Goal: Task Accomplishment & Management: Manage account settings

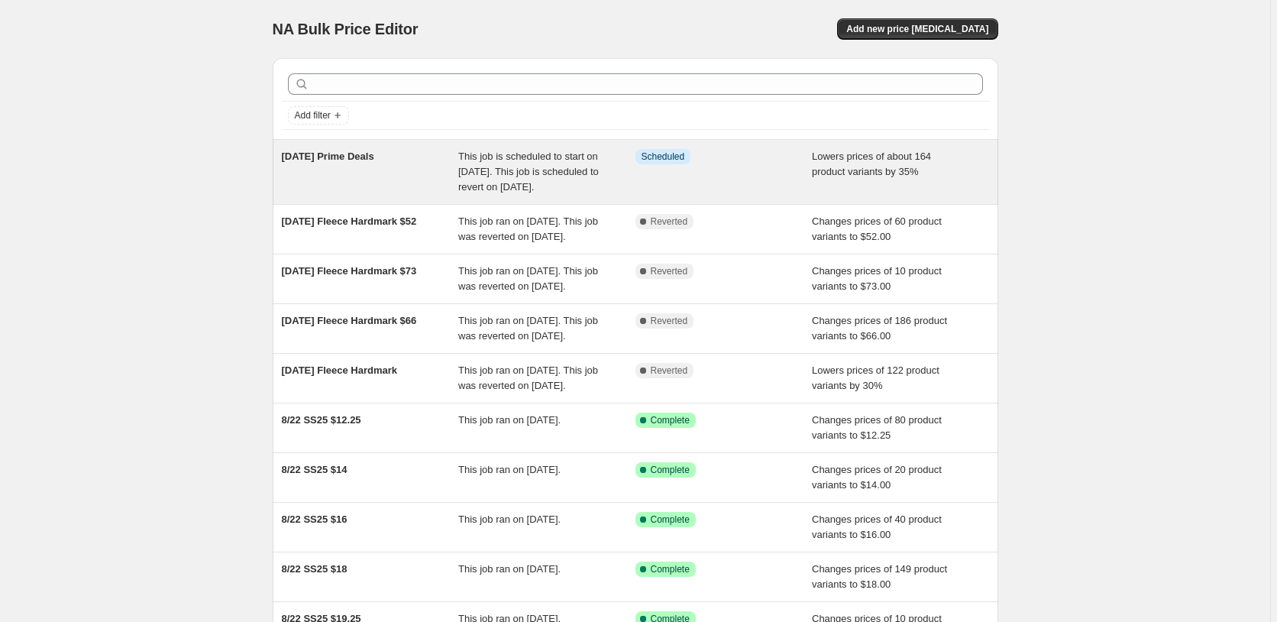
click at [618, 195] on div "This job is scheduled to start on [DATE]. This job is scheduled to revert on [D…" at bounding box center [546, 172] width 177 height 46
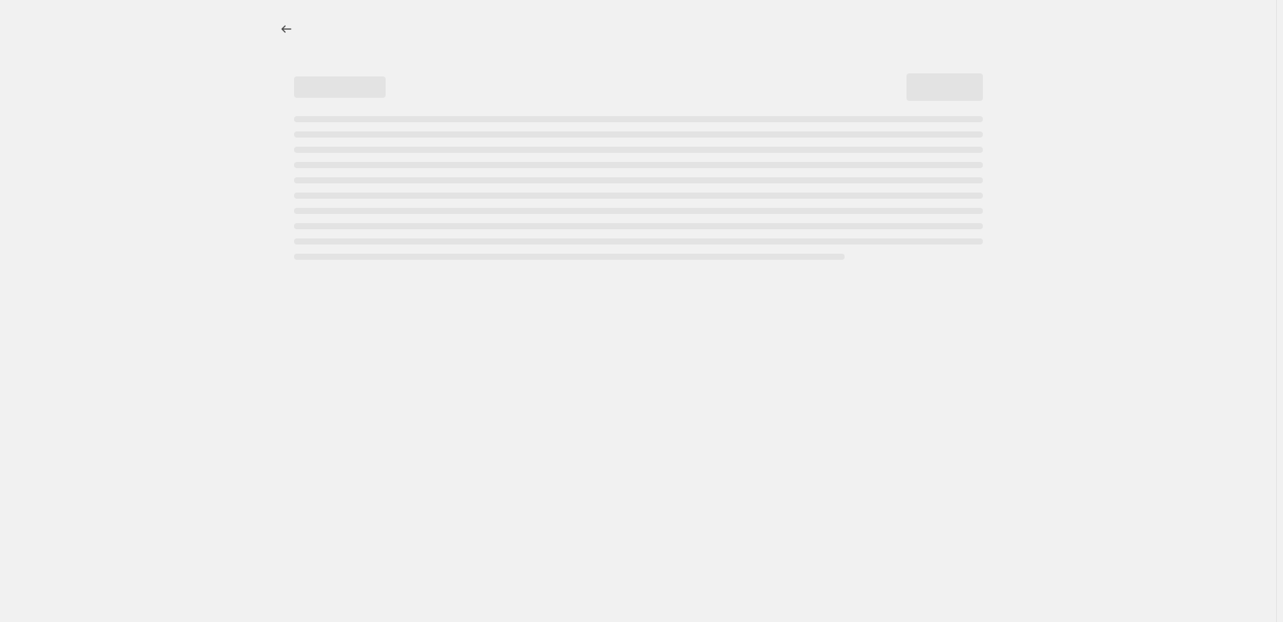
select select "percentage"
select select "no_change"
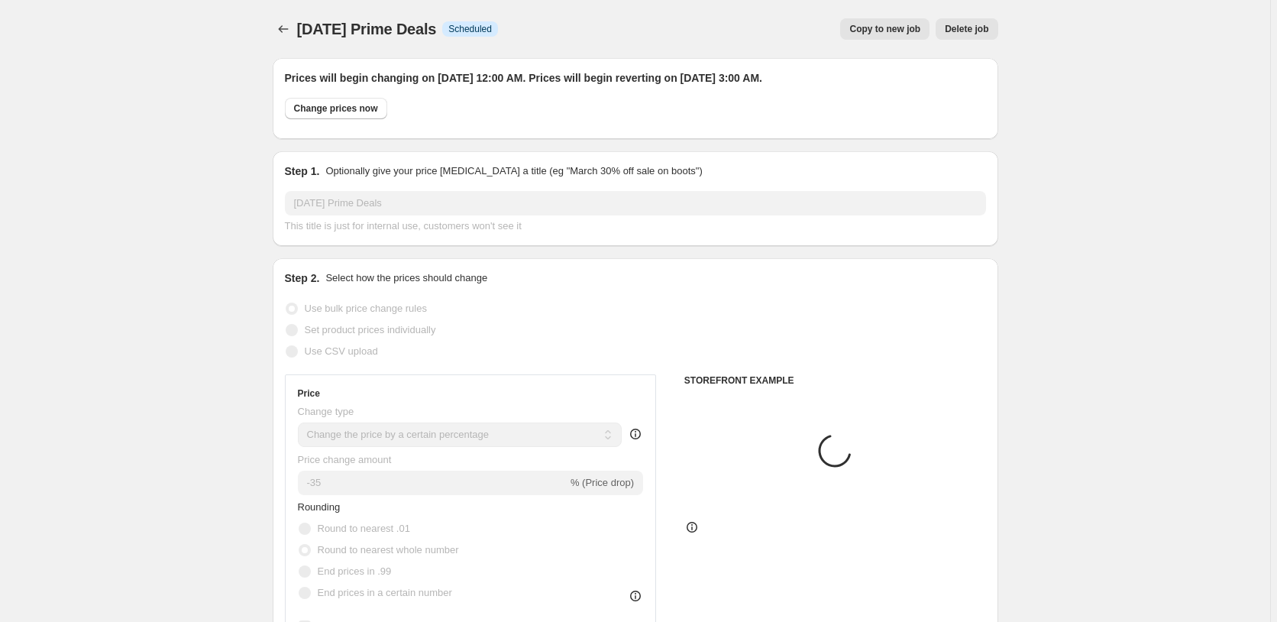
select select "product"
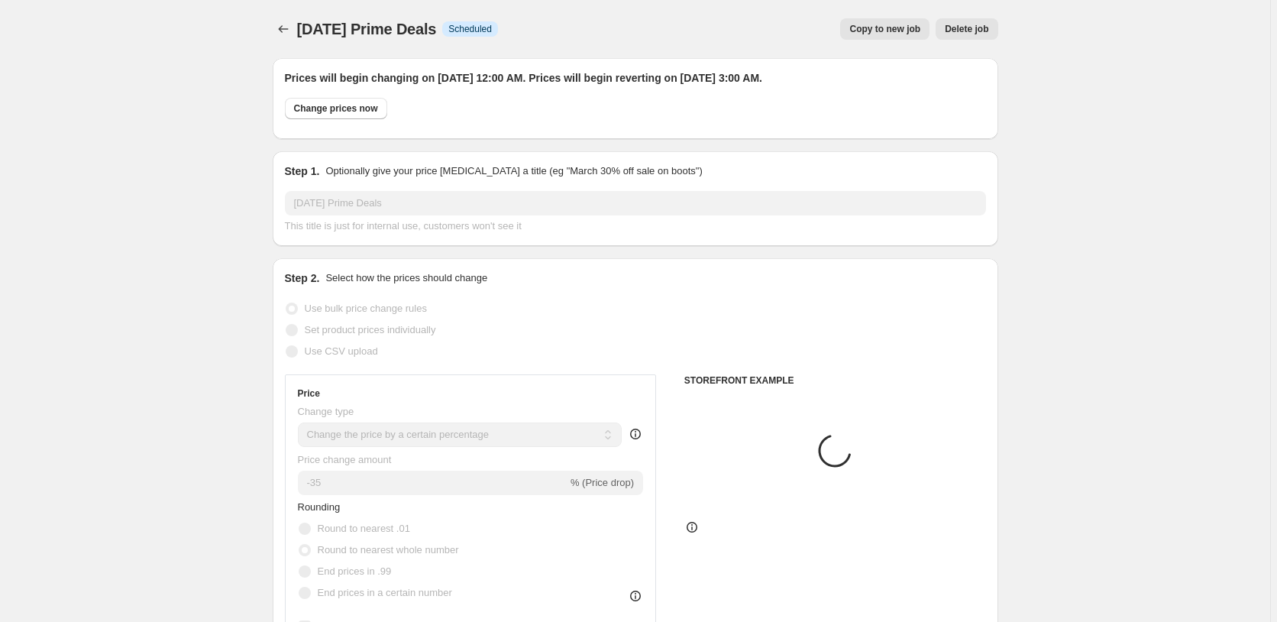
select select "product"
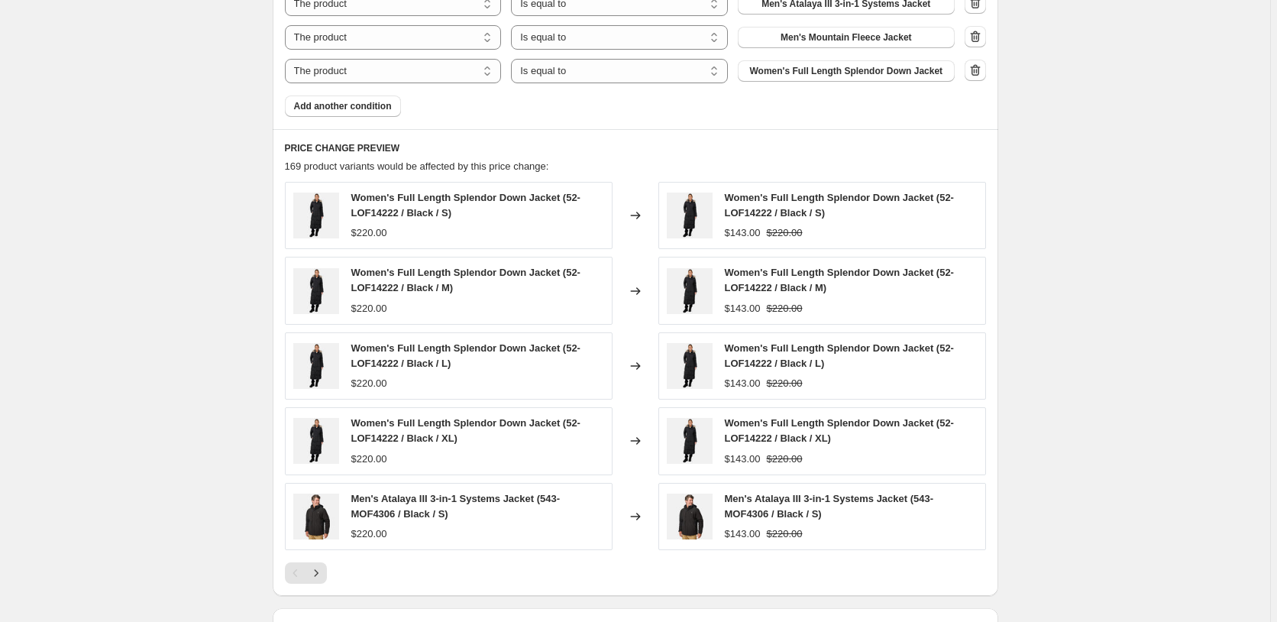
scroll to position [1636, 0]
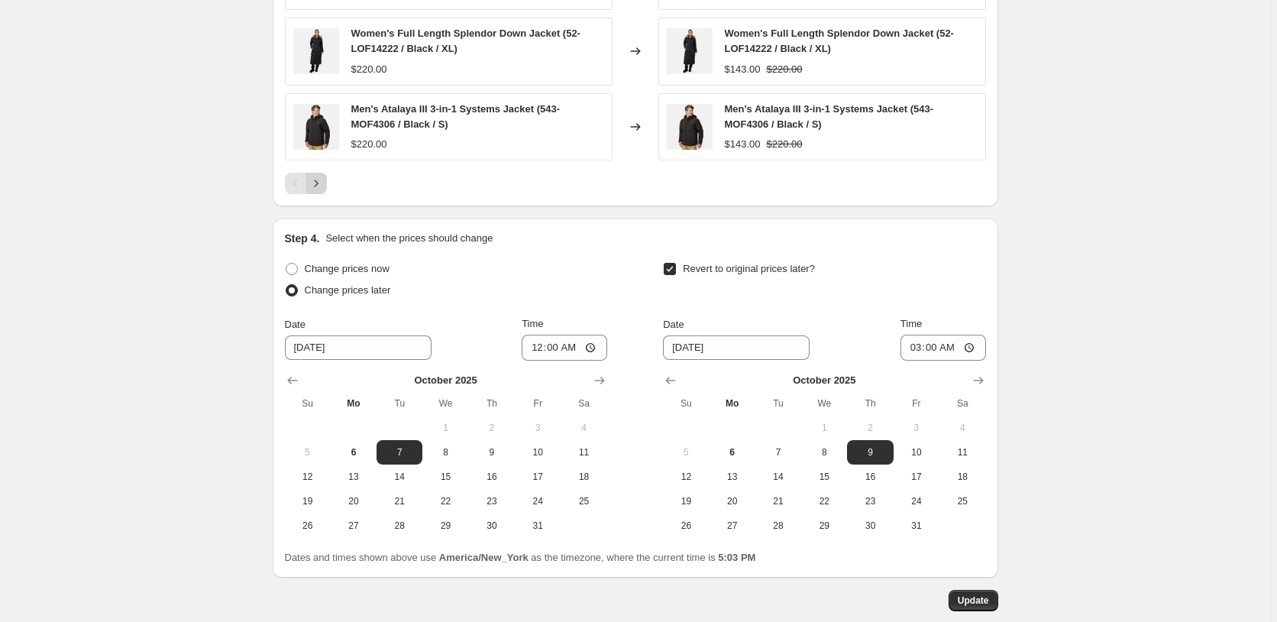
click at [324, 191] on icon "Next" at bounding box center [316, 183] width 15 height 15
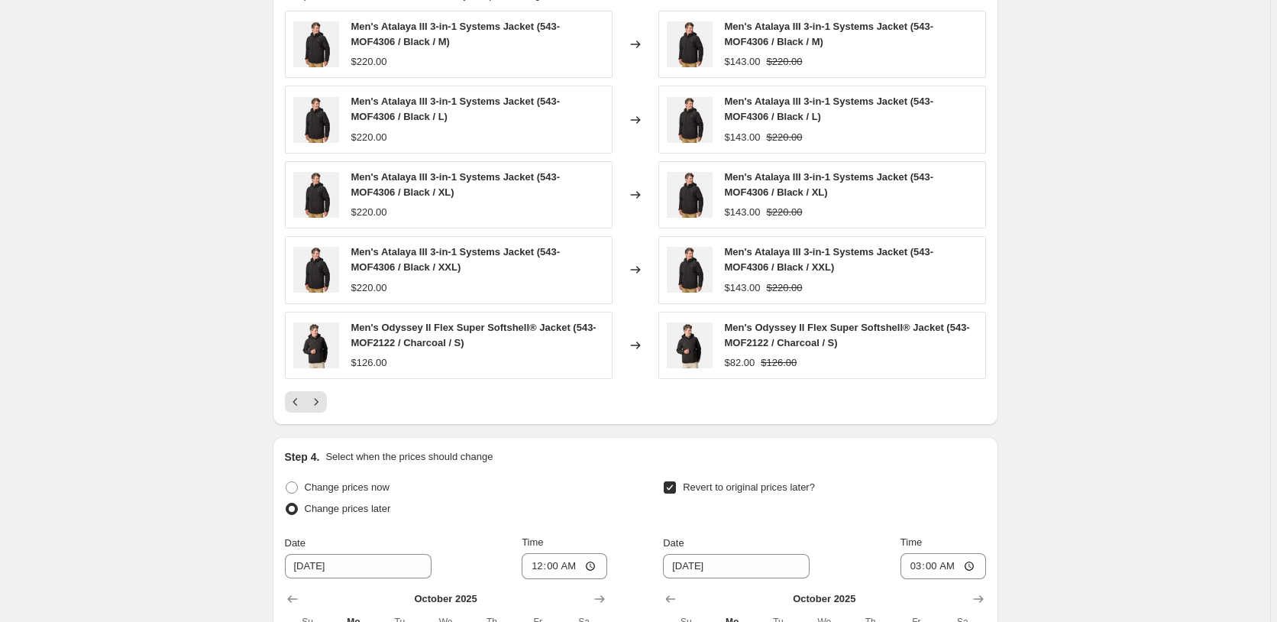
scroll to position [1324, 0]
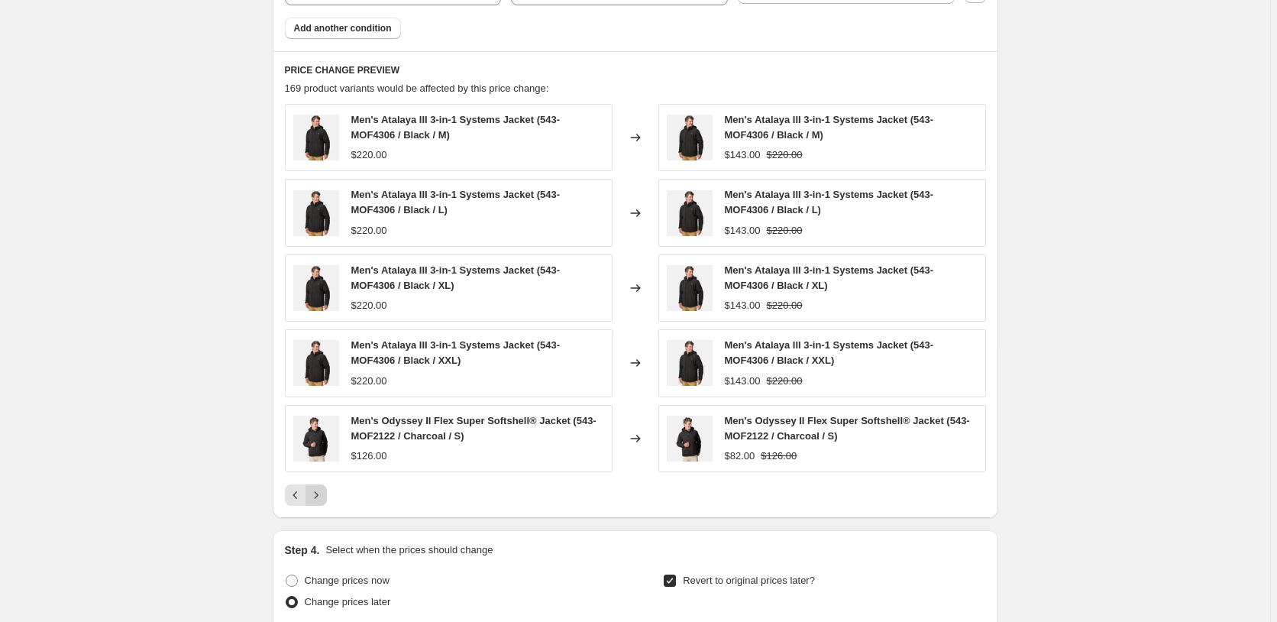
click at [313, 503] on icon "Next" at bounding box center [316, 494] width 15 height 15
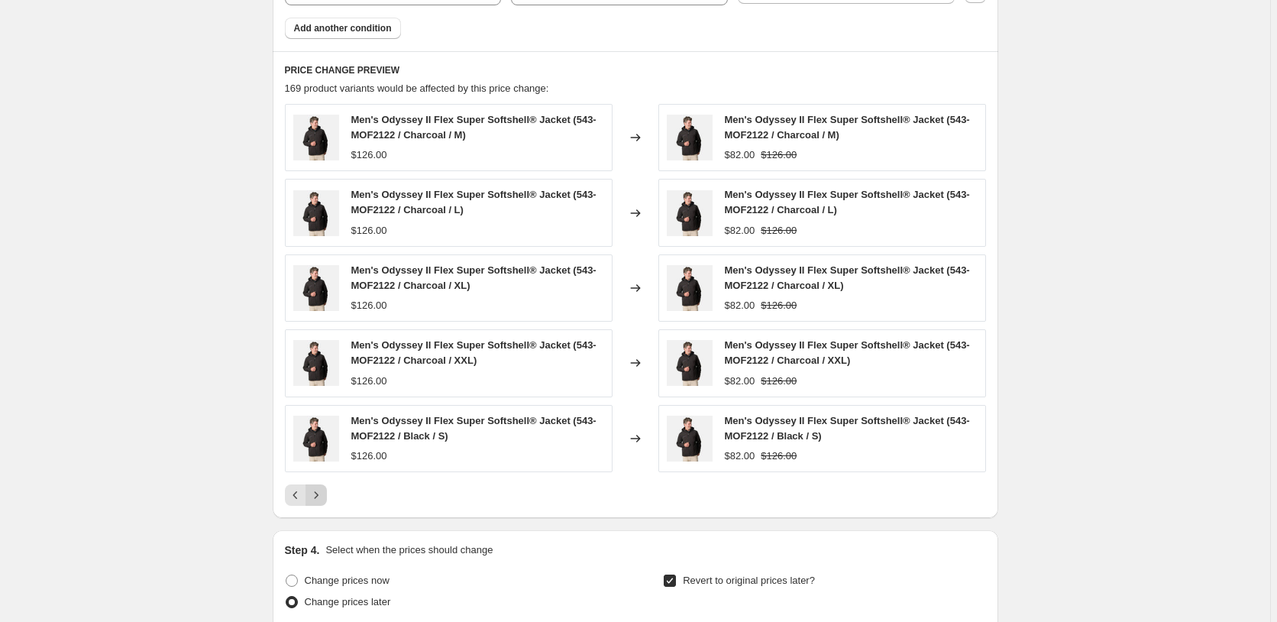
click at [324, 503] on icon "Next" at bounding box center [316, 494] width 15 height 15
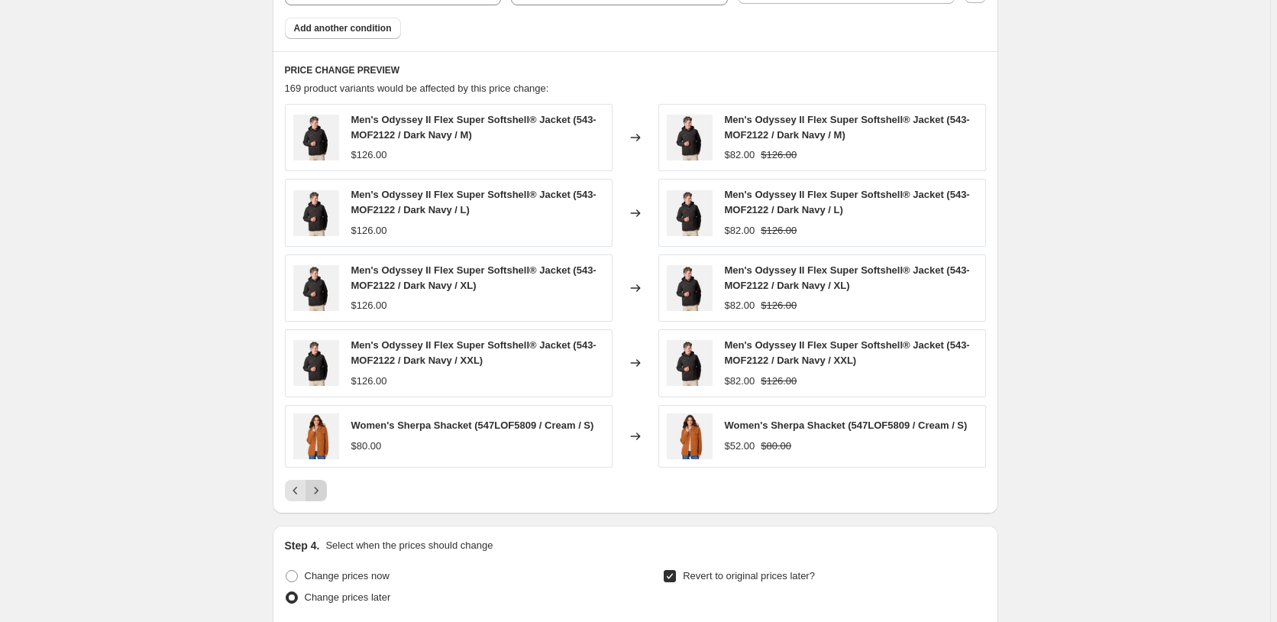
click at [324, 498] on icon "Next" at bounding box center [316, 490] width 15 height 15
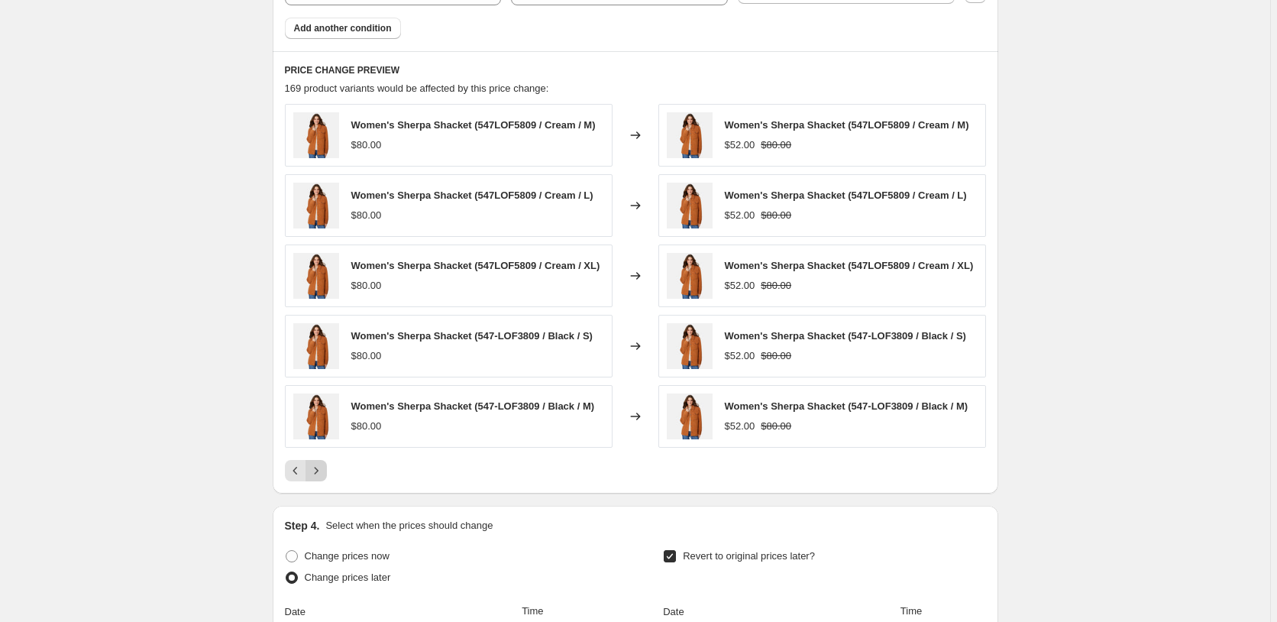
click at [324, 478] on icon "Next" at bounding box center [316, 470] width 15 height 15
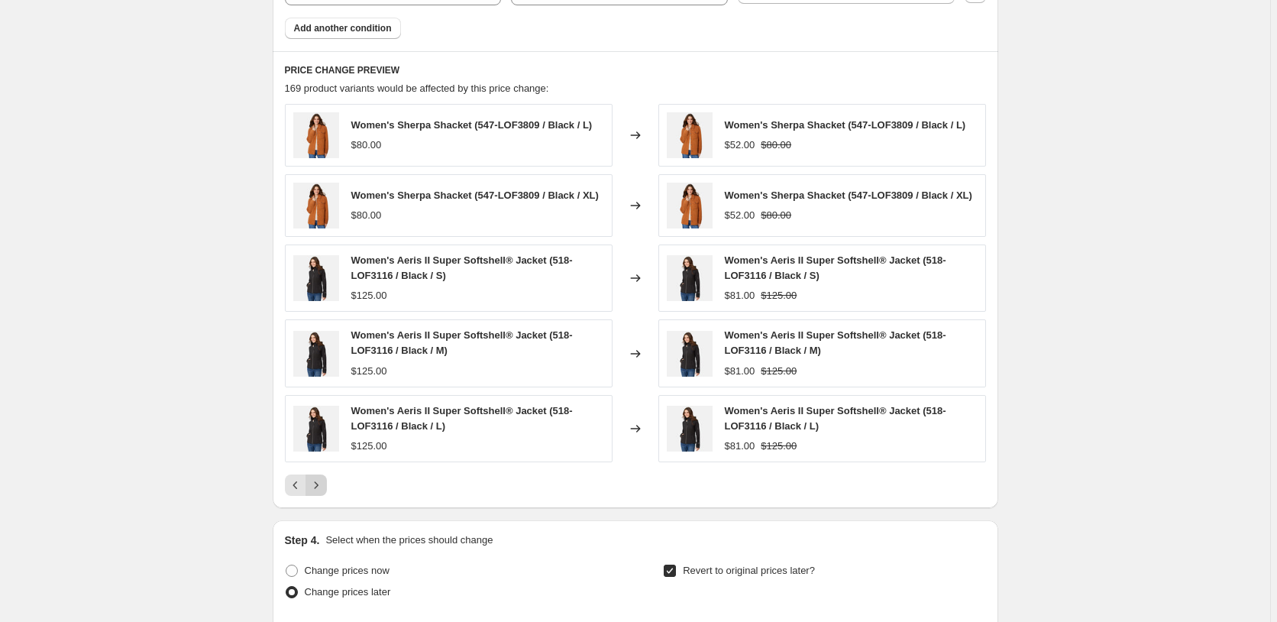
click at [324, 493] on icon "Next" at bounding box center [316, 484] width 15 height 15
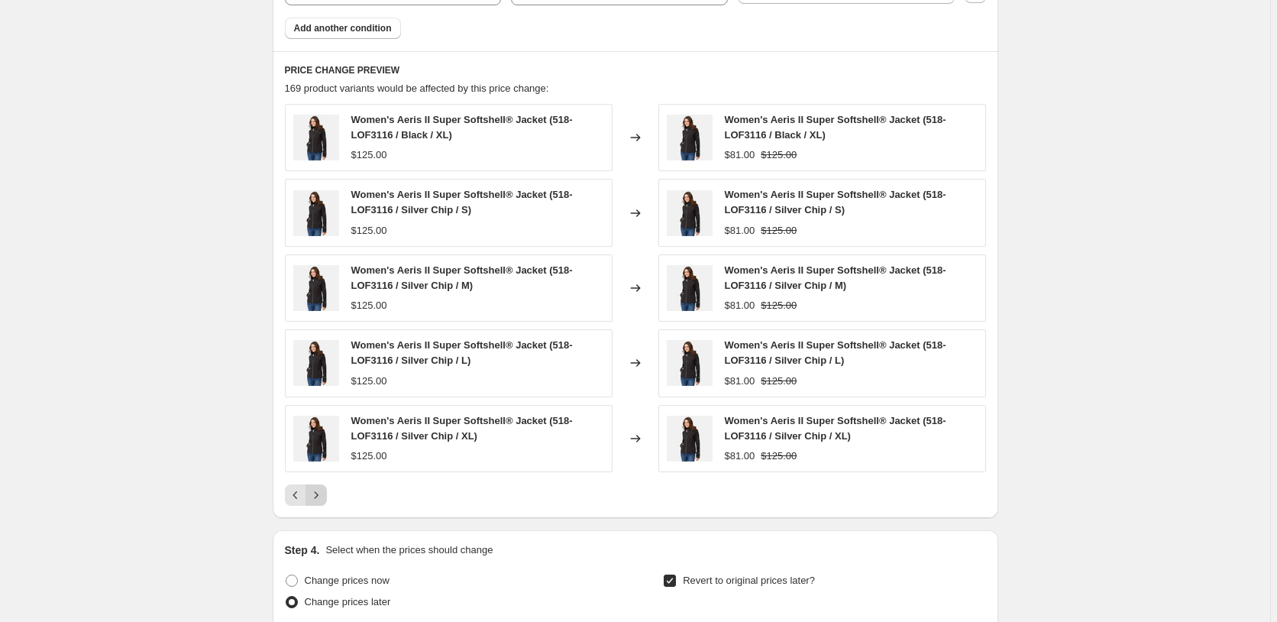
click at [324, 503] on icon "Next" at bounding box center [316, 494] width 15 height 15
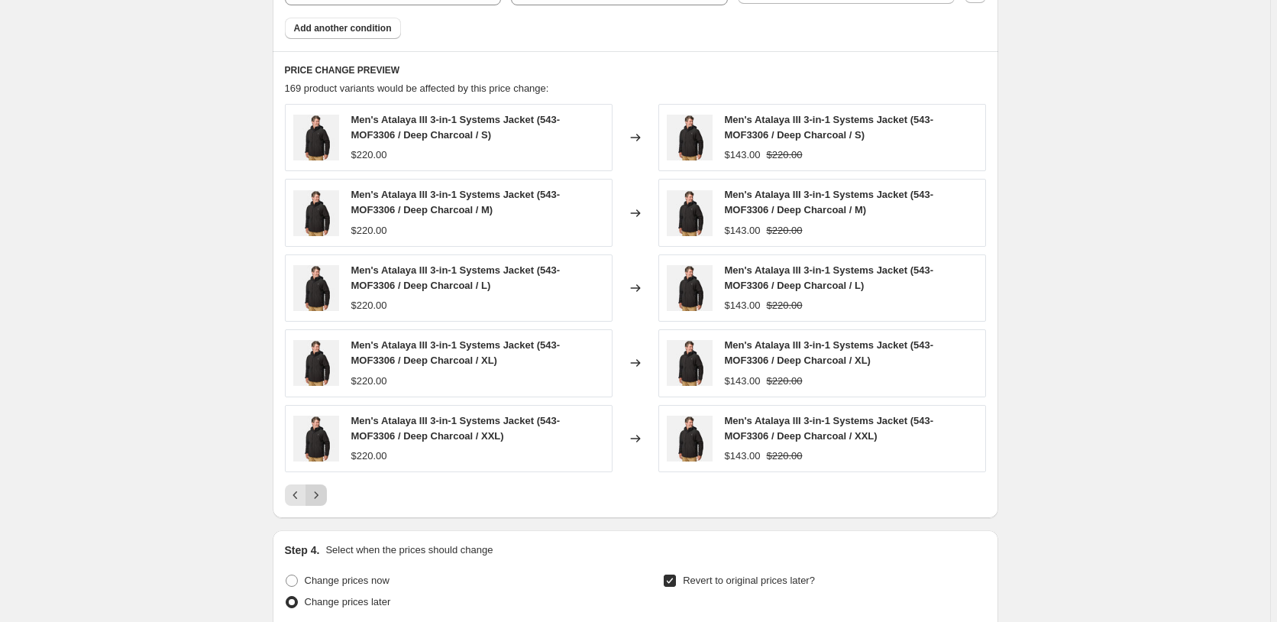
click at [324, 500] on icon "Next" at bounding box center [316, 494] width 15 height 15
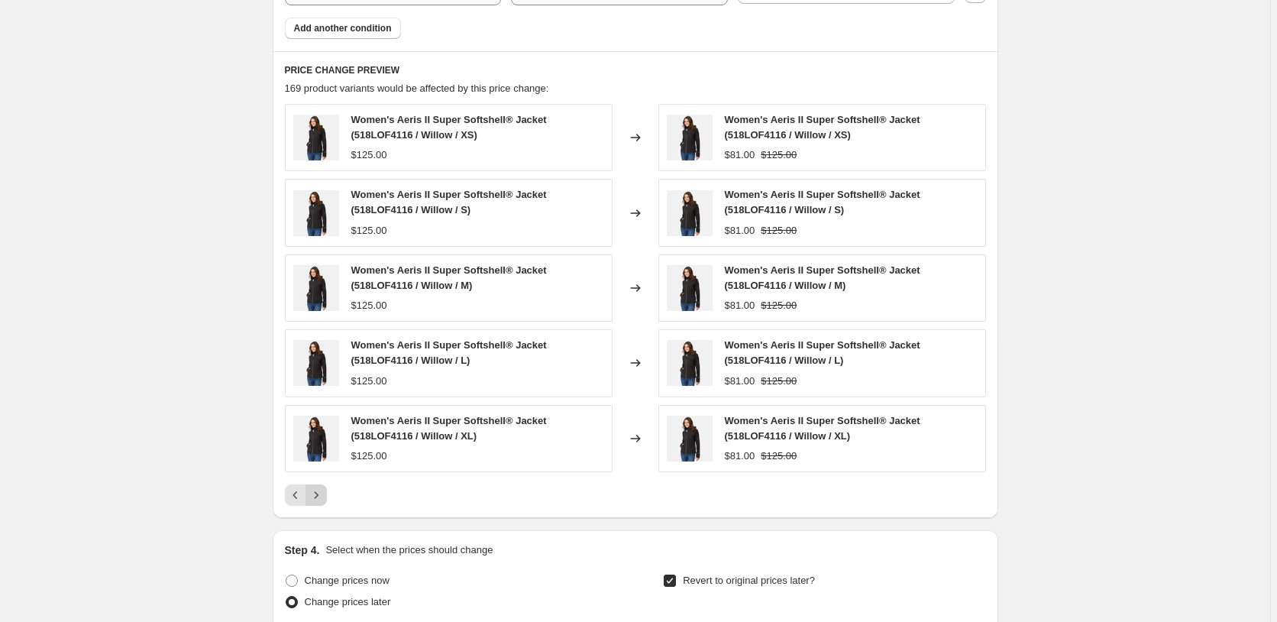
click at [324, 500] on icon "Next" at bounding box center [316, 494] width 15 height 15
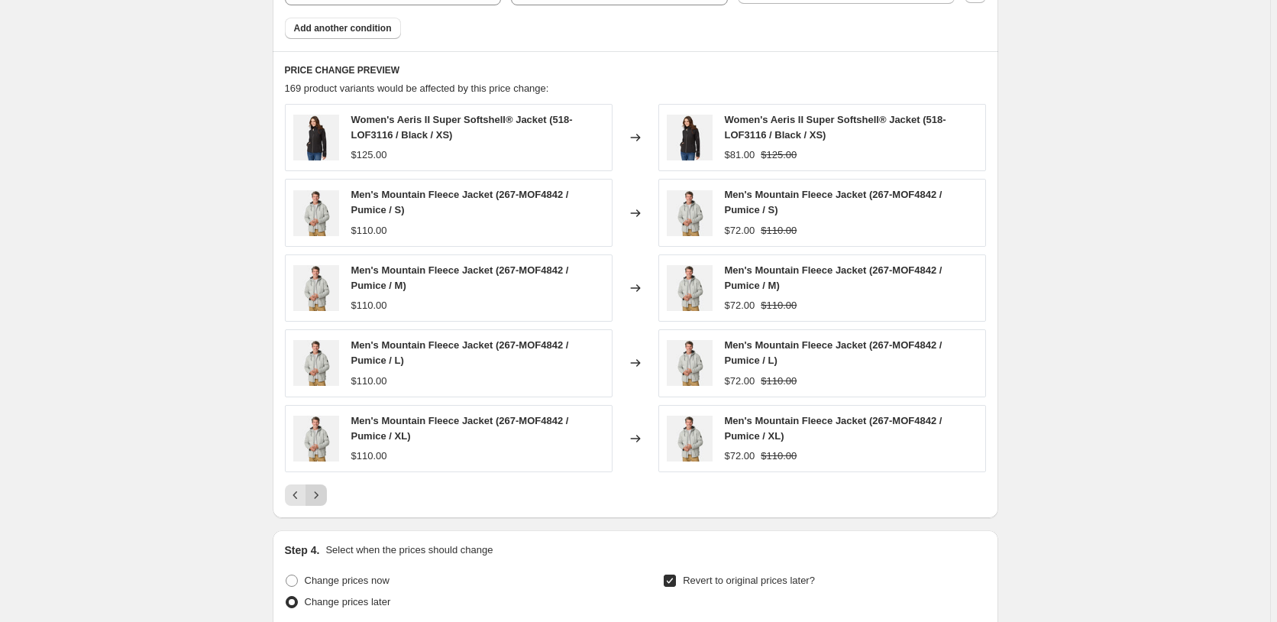
click at [324, 500] on icon "Next" at bounding box center [316, 494] width 15 height 15
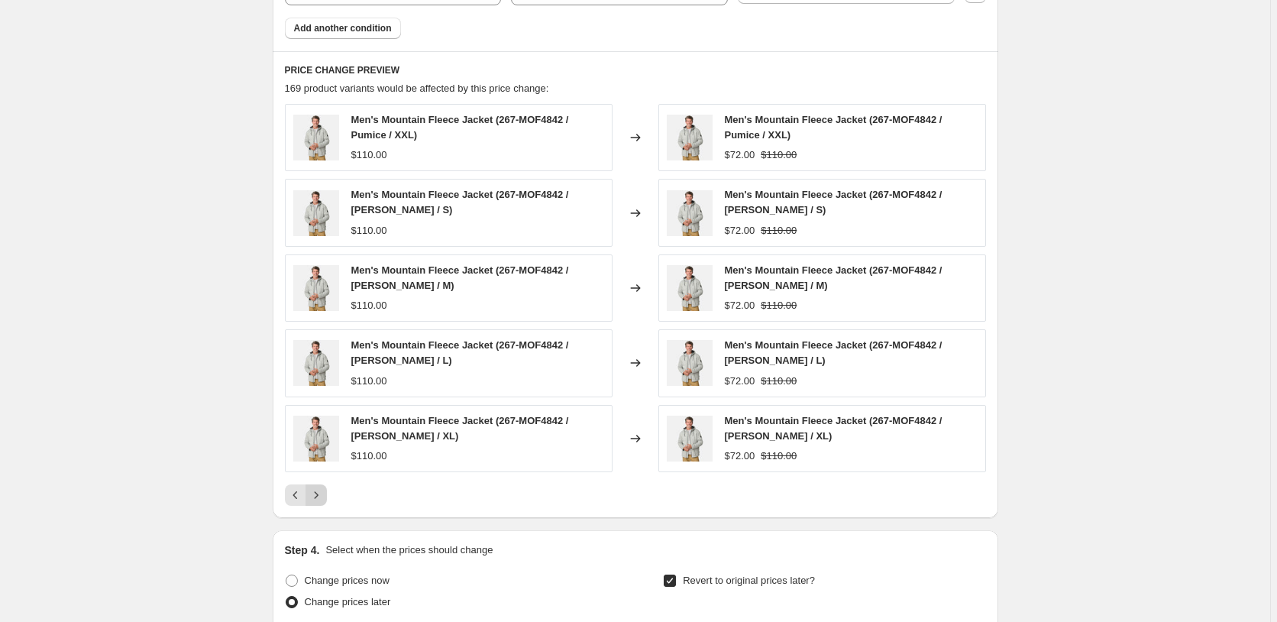
click at [324, 500] on icon "Next" at bounding box center [316, 494] width 15 height 15
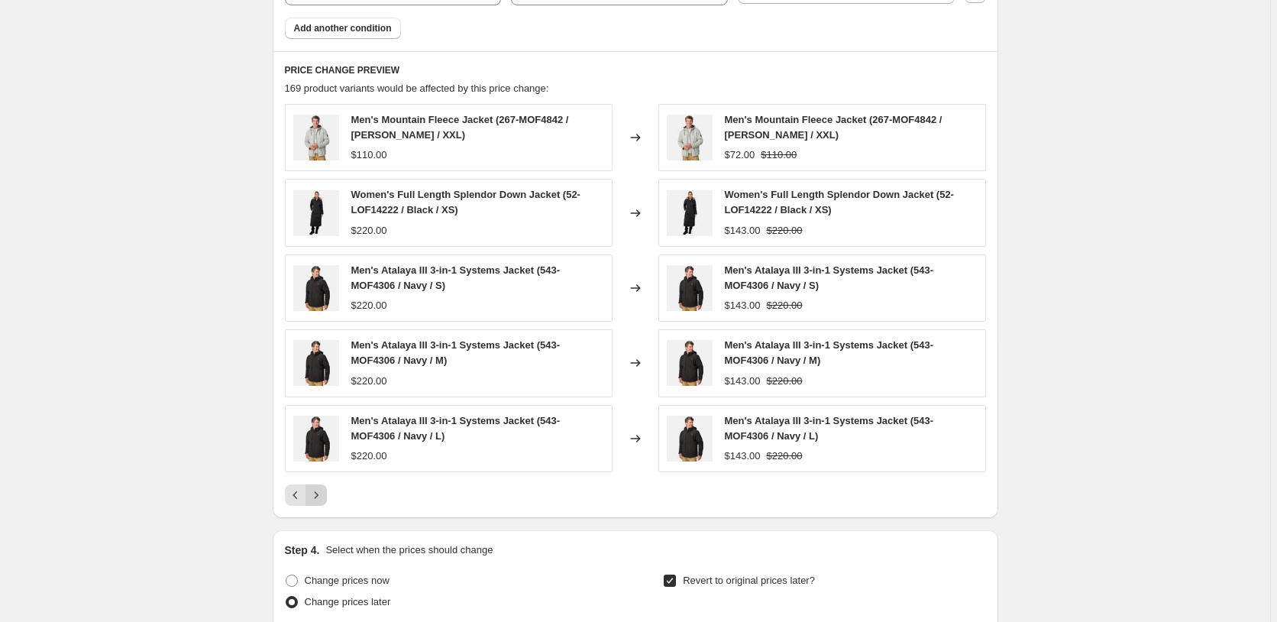
click at [324, 500] on icon "Next" at bounding box center [316, 494] width 15 height 15
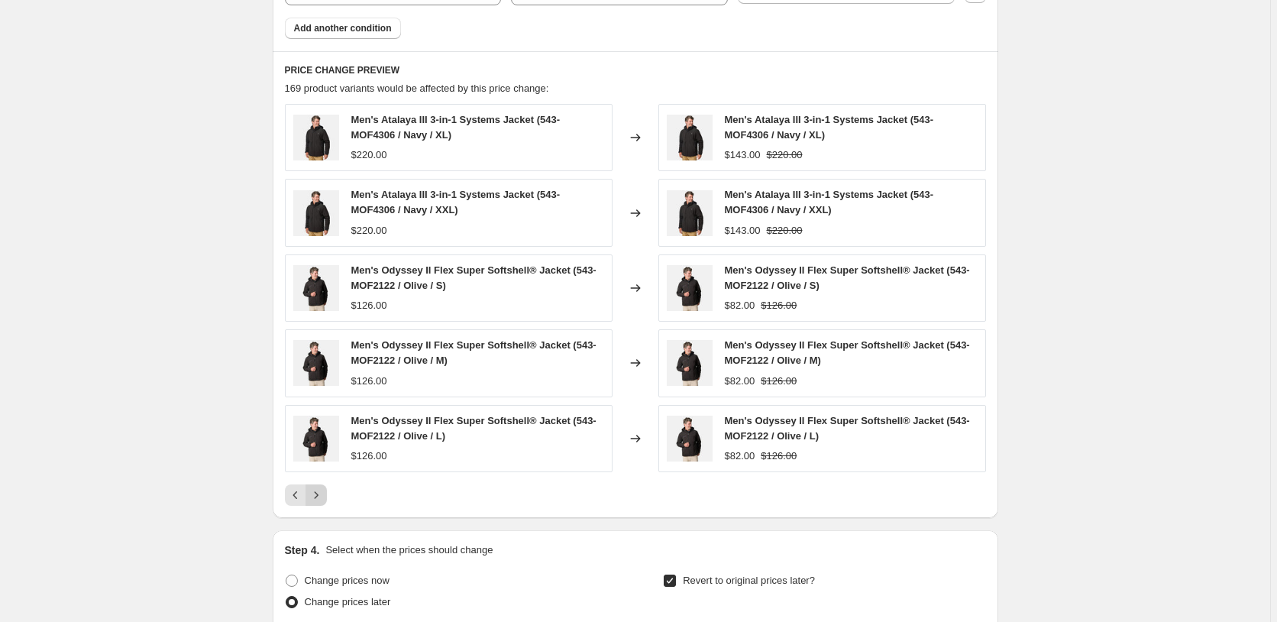
click at [324, 500] on icon "Next" at bounding box center [316, 494] width 15 height 15
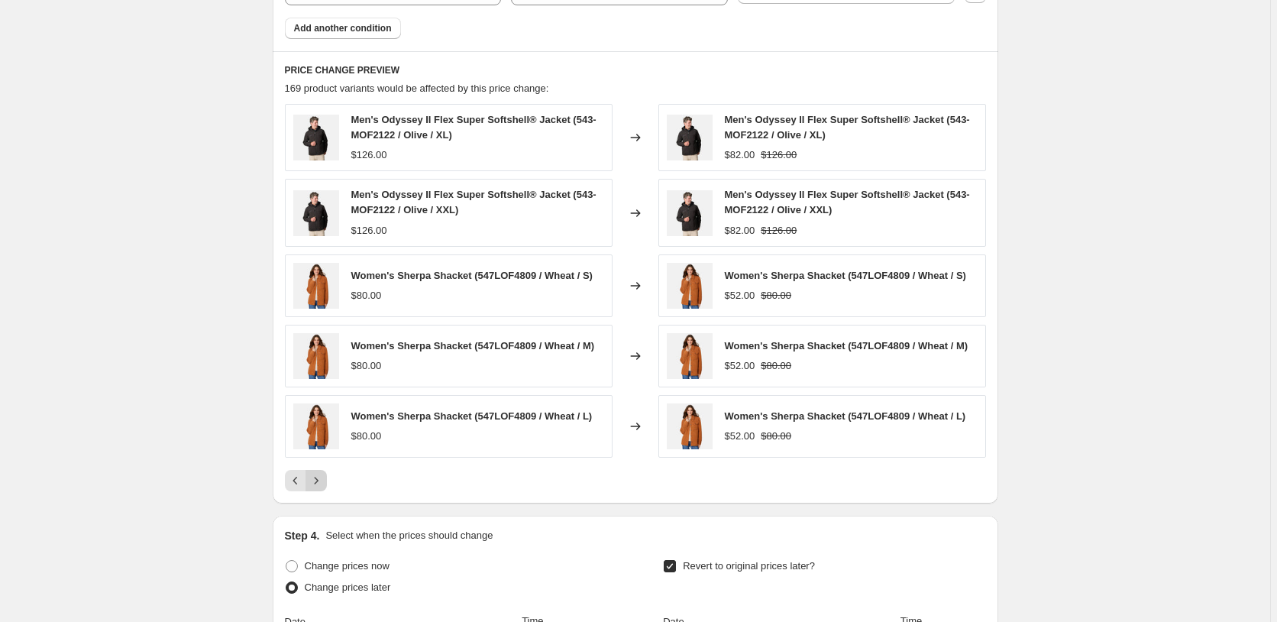
click at [324, 488] on icon "Next" at bounding box center [316, 480] width 15 height 15
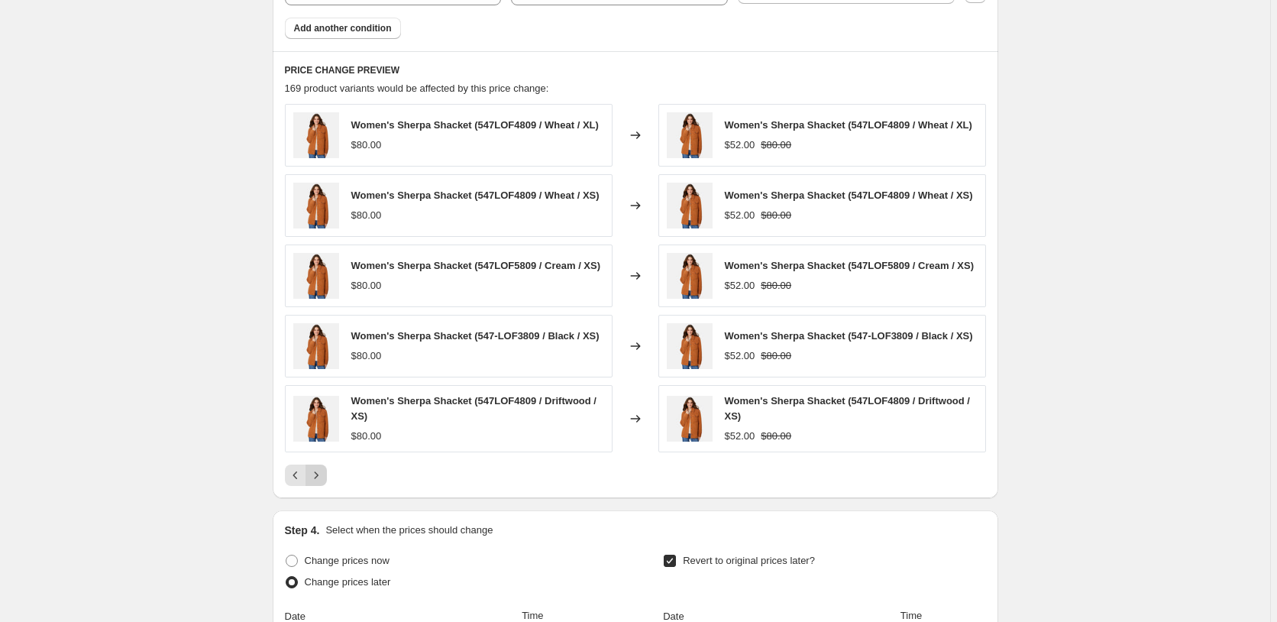
click at [324, 483] on icon "Next" at bounding box center [316, 474] width 15 height 15
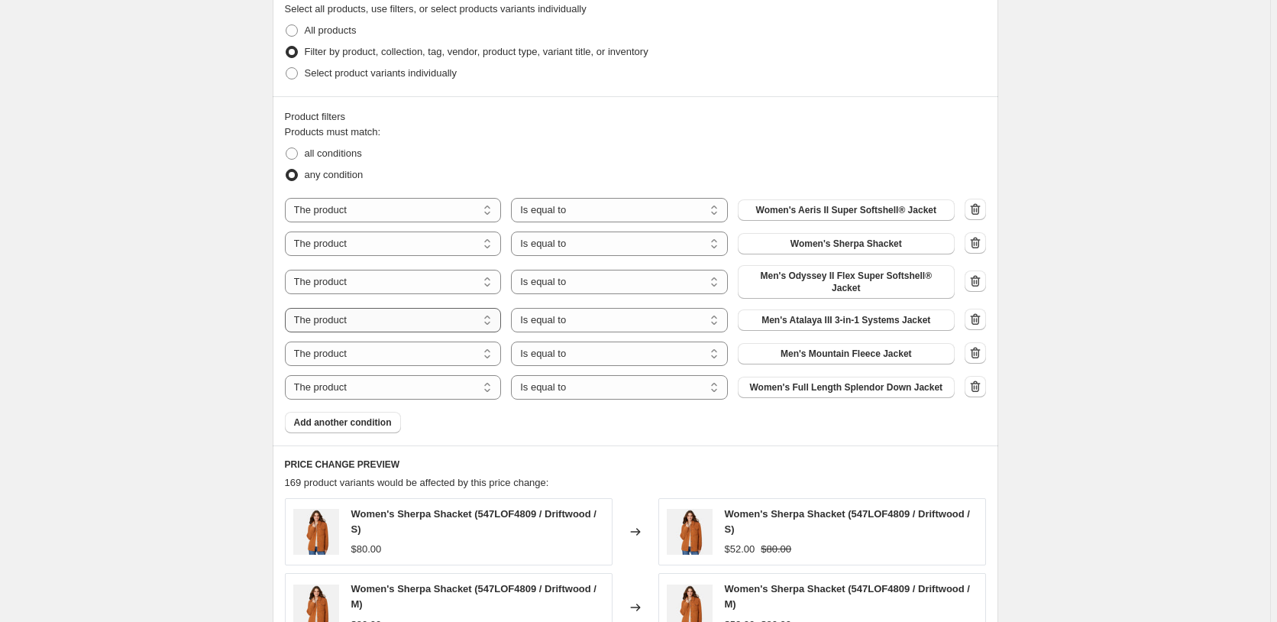
scroll to position [545, 0]
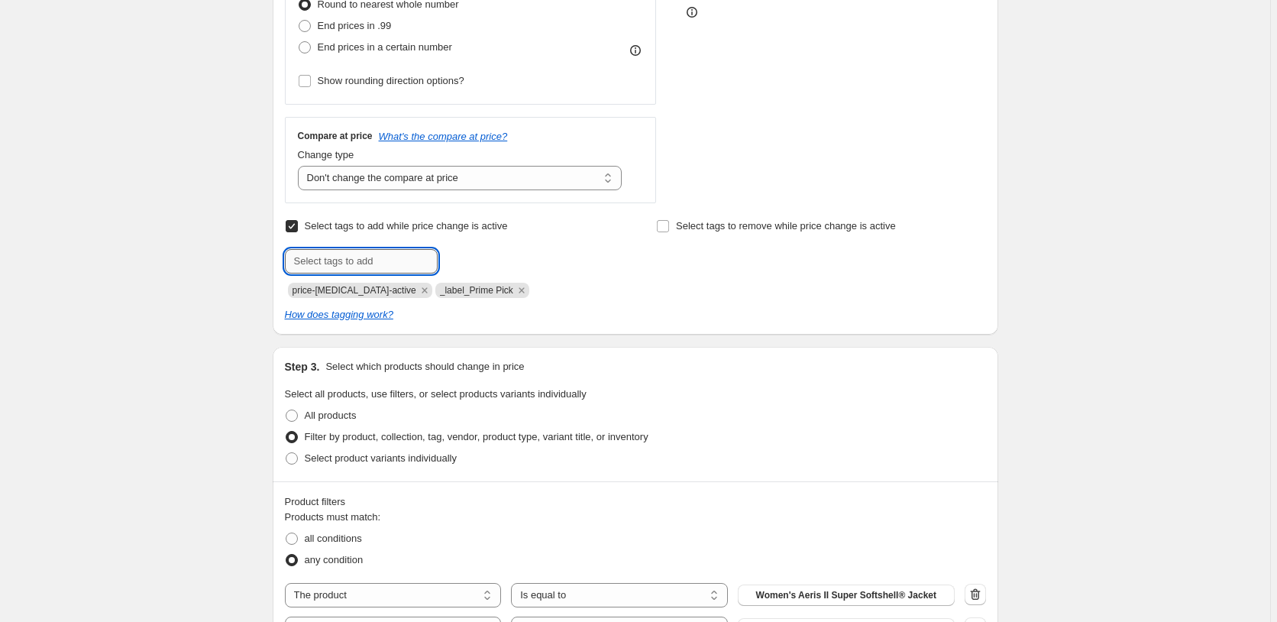
click at [403, 253] on input "text" at bounding box center [361, 261] width 153 height 24
type input "discount_fall"
click at [486, 245] on div "Select tags to add while price change is active Submit discount_fall Add discou…" at bounding box center [449, 256] width 329 height 82
click at [491, 252] on button "Add discount_fal..." at bounding box center [491, 259] width 100 height 21
click at [603, 289] on icon "Remove discount_fall" at bounding box center [597, 290] width 14 height 14
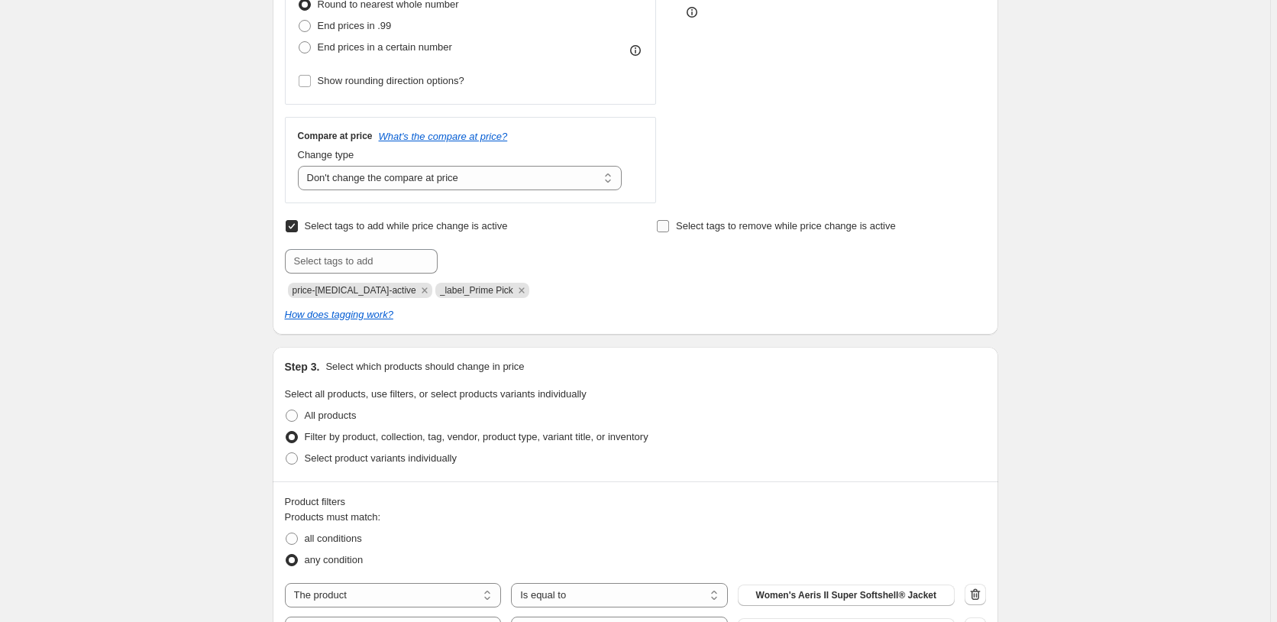
click at [745, 222] on span "Select tags to remove while price change is active" at bounding box center [786, 225] width 220 height 11
click at [669, 222] on input "Select tags to remove while price change is active" at bounding box center [663, 226] width 12 height 12
checkbox input "true"
click at [764, 270] on input "text" at bounding box center [732, 261] width 153 height 24
type input "discount_fall"
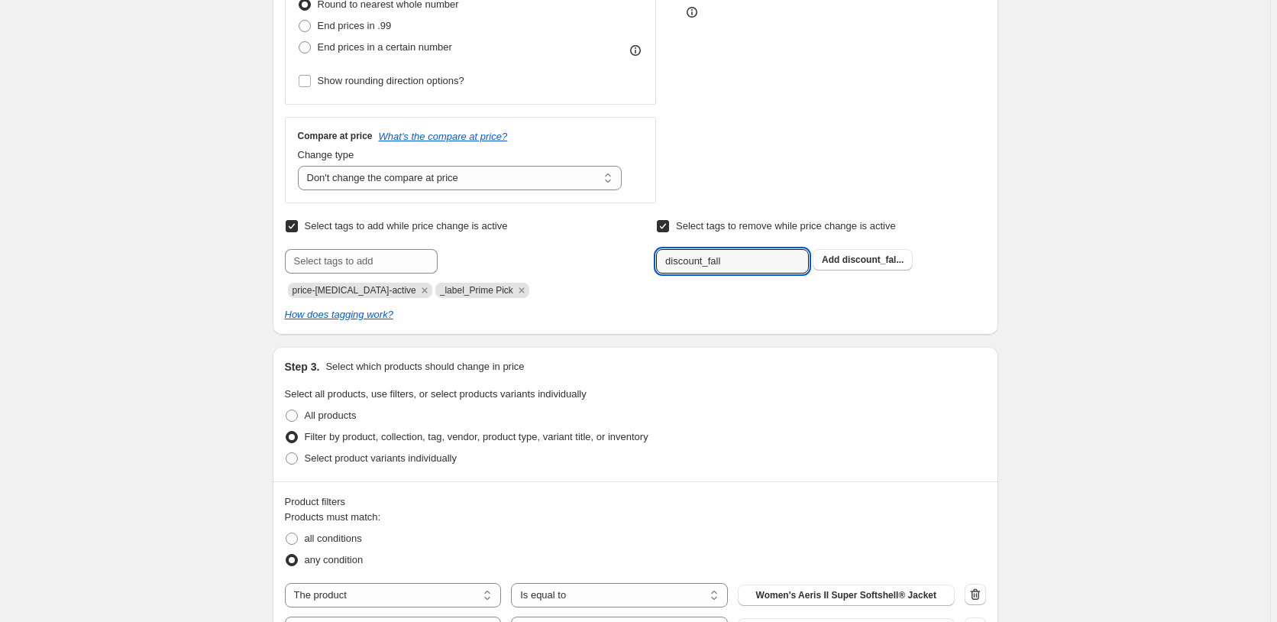
click at [845, 248] on div "Select tags to remove while price change is active Submit discount_fall Add dis…" at bounding box center [820, 244] width 329 height 58
click at [849, 267] on button "Add discount_fal..." at bounding box center [863, 259] width 100 height 21
click at [706, 252] on input "text" at bounding box center [732, 261] width 153 height 24
type input "discount_tag"
click at [883, 260] on span "discount_tag" at bounding box center [870, 259] width 57 height 11
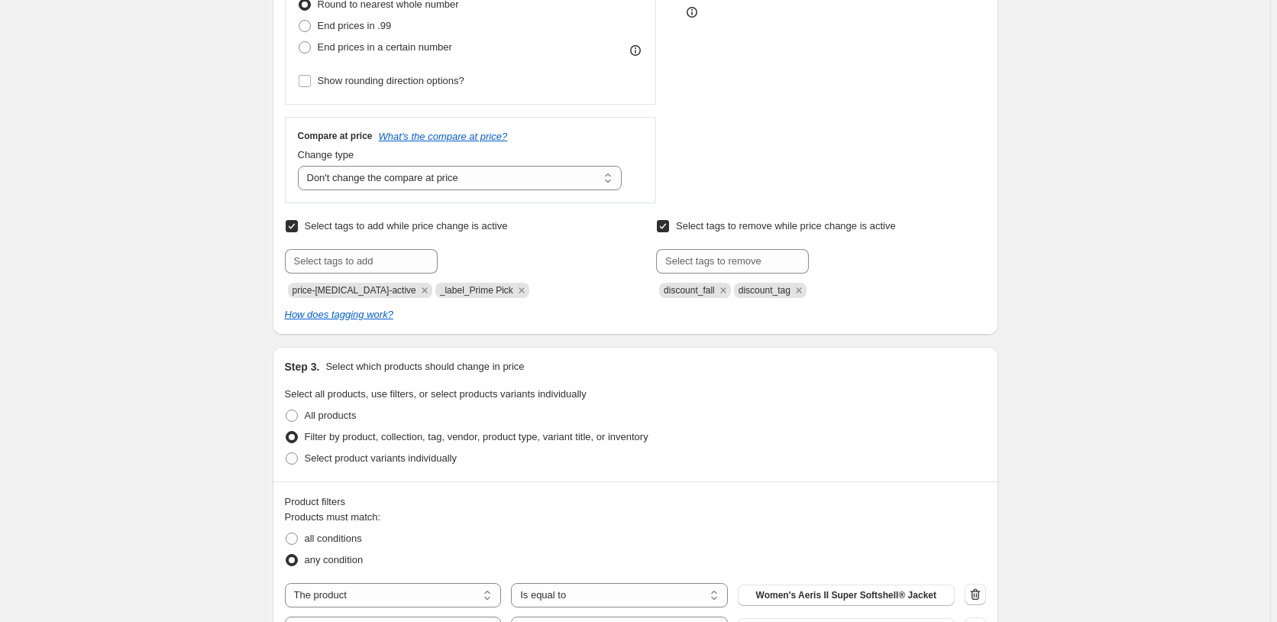
click at [1262, 165] on div "[DATE] Prime Deals. This page is ready [DATE] Prime Deals Info Scheduled Copy t…" at bounding box center [635, 625] width 1270 height 2340
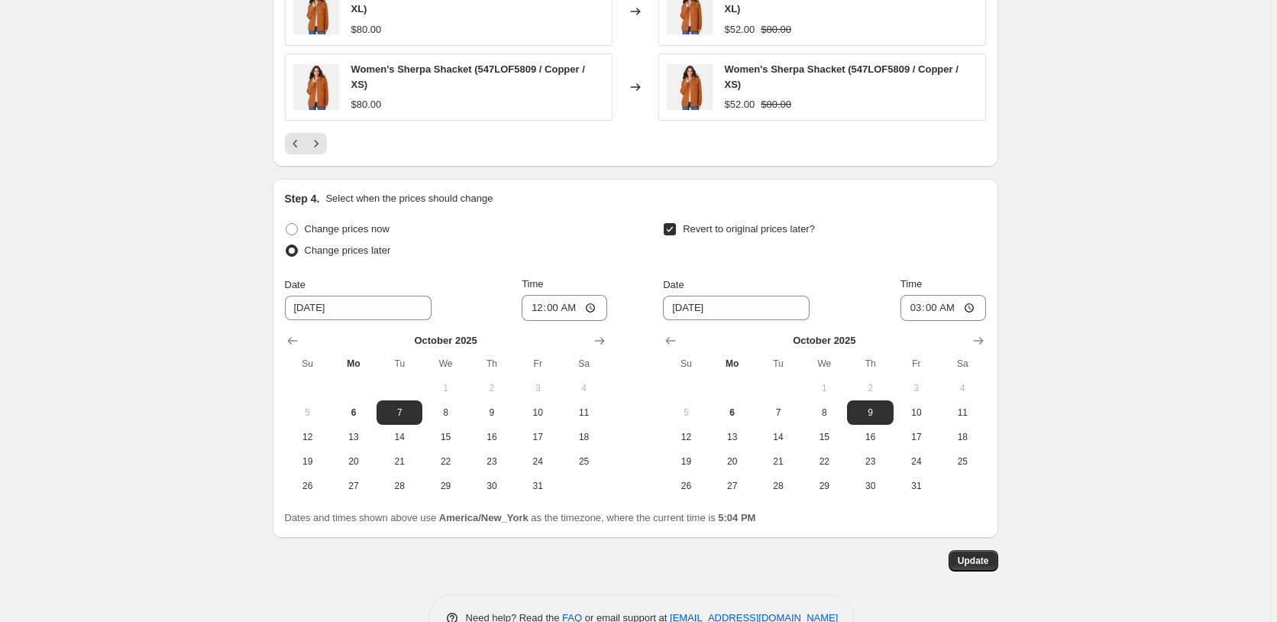
scroll to position [1726, 0]
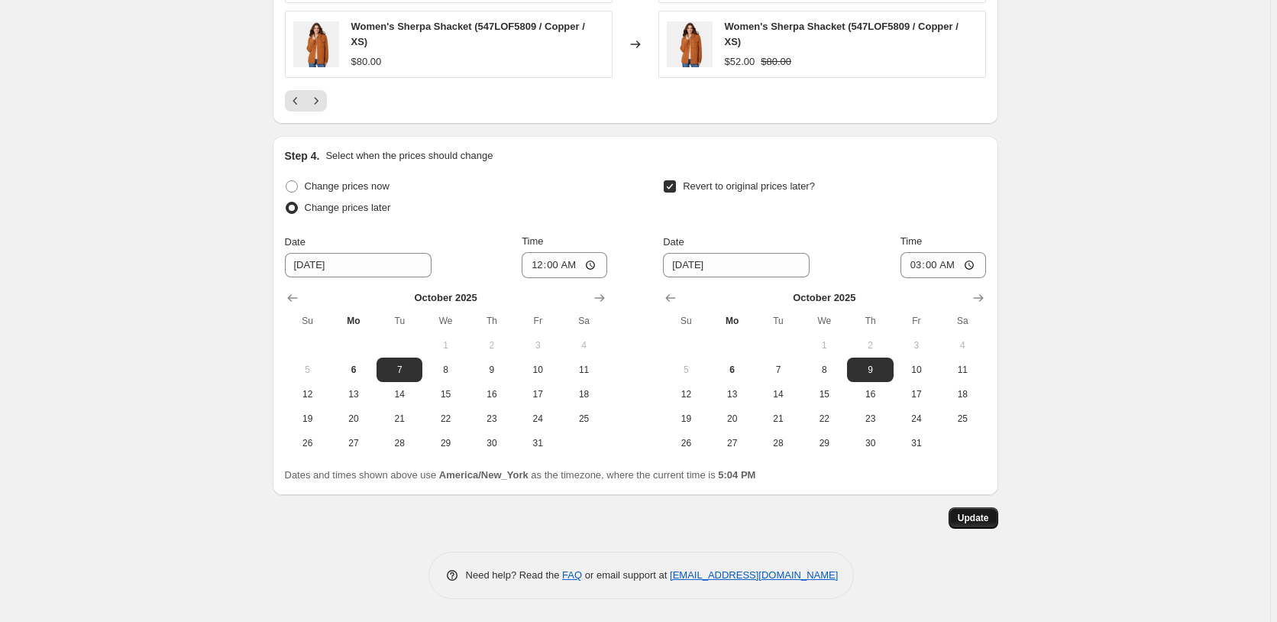
click at [976, 520] on span "Update" at bounding box center [973, 518] width 31 height 12
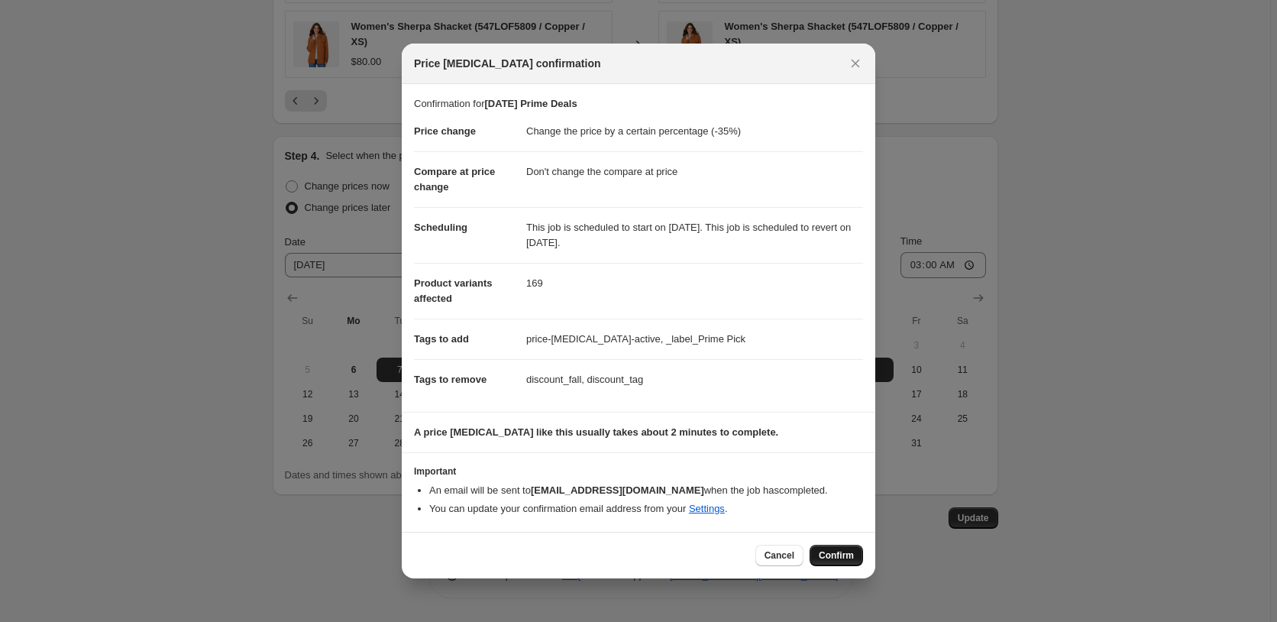
click at [838, 563] on button "Confirm" at bounding box center [836, 555] width 53 height 21
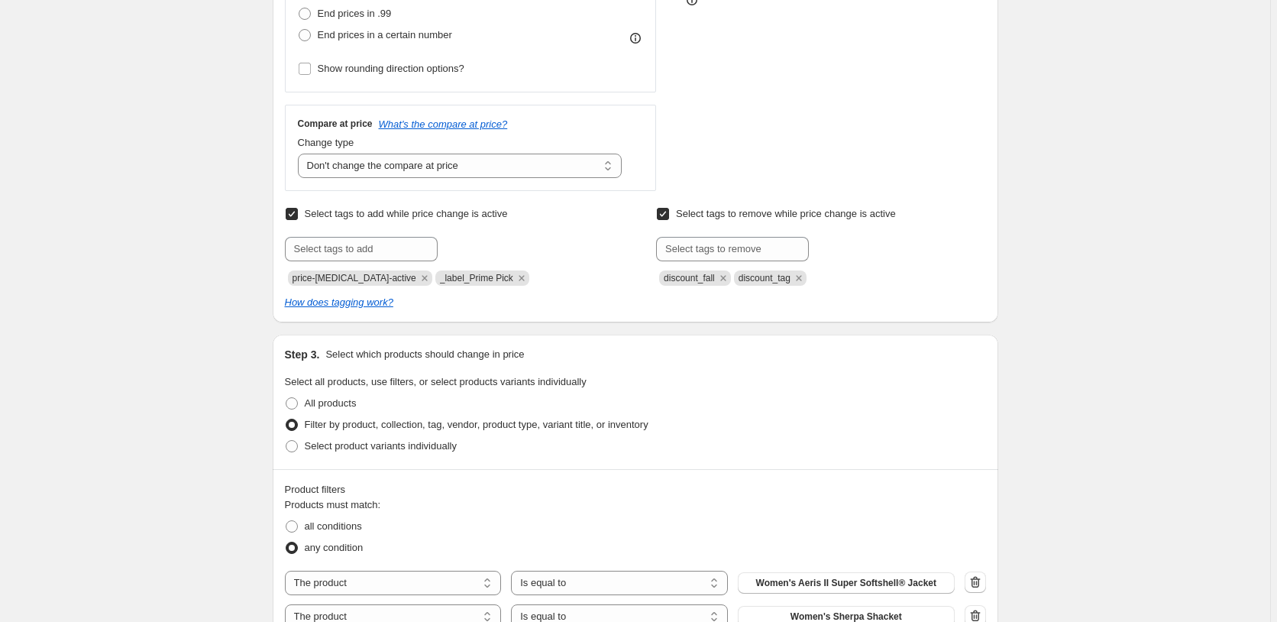
scroll to position [246, 0]
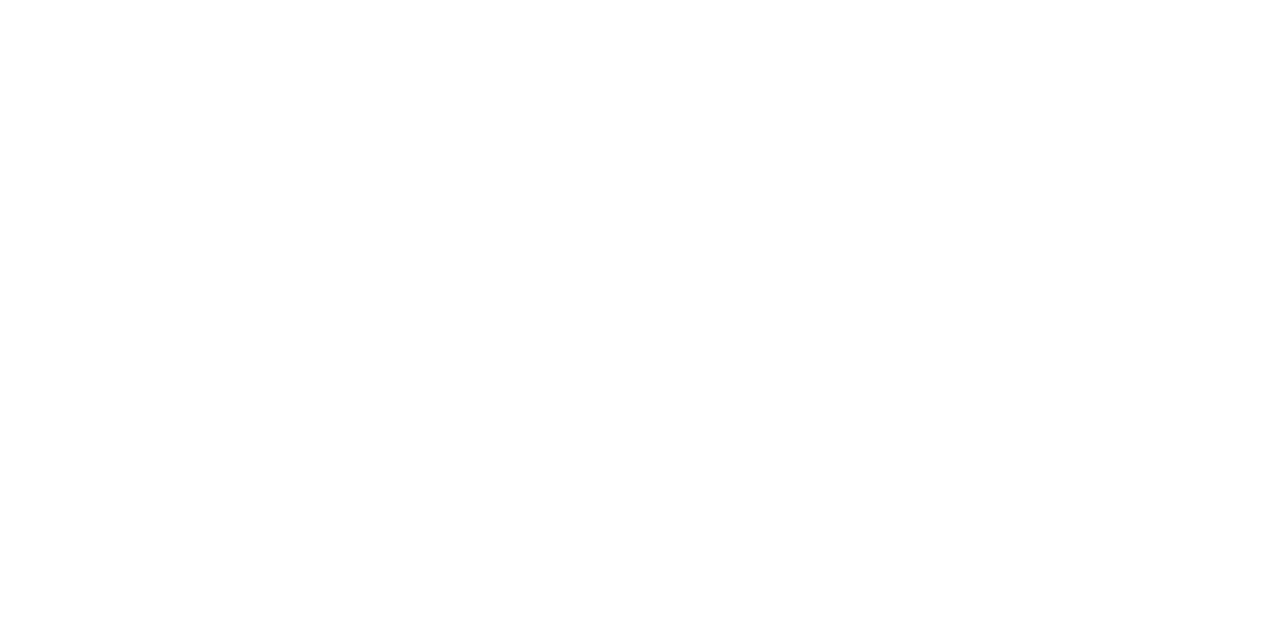
select select "percentage"
select select "no_change"
